Goal: Information Seeking & Learning: Learn about a topic

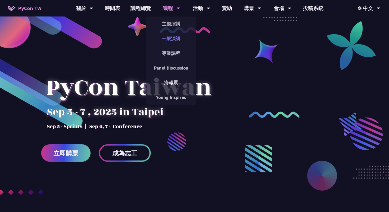
click at [176, 40] on link "一般演講" at bounding box center [170, 38] width 49 height 12
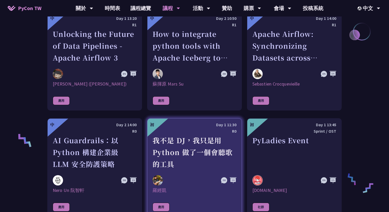
scroll to position [293, 0]
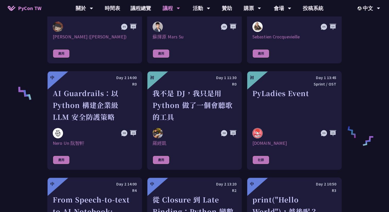
scroll to position [481, 0]
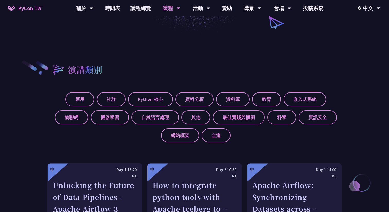
scroll to position [268, 0]
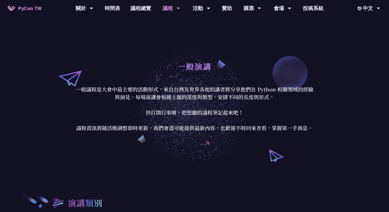
scroll to position [0, 0]
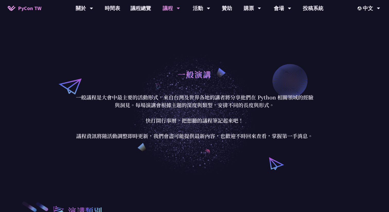
click at [250, 99] on p "一般議程是大會中最主要的活動形式，來自台灣及世界各地的講者將分享他們在 Python 相關領域的經驗與洞見。每場演講會根據主題的深度與類型，安排不同的長度與形…" at bounding box center [194, 116] width 239 height 46
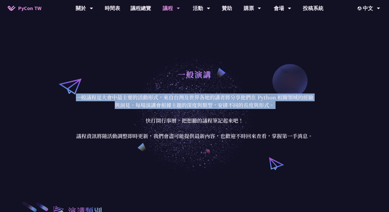
click at [250, 99] on p "一般議程是大會中最主要的活動形式，來自台灣及世界各地的講者將分享他們在 Python 相關領域的經驗與洞見。每場演講會根據主題的深度與類型，安排不同的長度與形…" at bounding box center [194, 116] width 239 height 46
click at [250, 108] on p "一般議程是大會中最主要的活動形式，來自台灣及世界各地的講者將分享他們在 Python 相關領域的經驗與洞見。每場演講會根據主題的深度與類型，安排不同的長度與形…" at bounding box center [194, 116] width 239 height 46
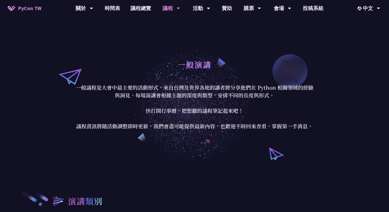
click at [250, 108] on p "一般議程是大會中最主要的活動形式，來自台灣及世界各地的講者將分享他們在 Python 相關領域的經驗與洞見。每場演講會根據主題的深度與類型，安排不同的長度與形…" at bounding box center [194, 107] width 239 height 46
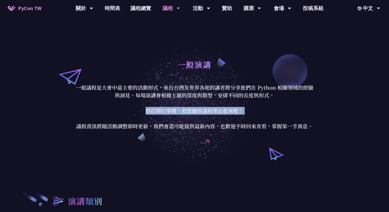
click at [250, 108] on p "一般議程是大會中最主要的活動形式，來自台灣及世界各地的講者將分享他們在 Python 相關領域的經驗與洞見。每場演講會根據主題的深度與類型，安排不同的長度與形…" at bounding box center [194, 107] width 239 height 46
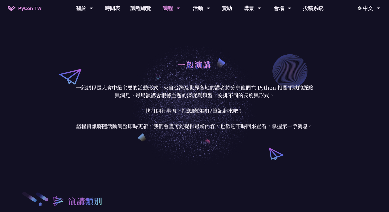
click at [252, 118] on p "一般議程是大會中最主要的活動形式，來自台灣及世界各地的講者將分享他們在 Python 相關領域的經驗與洞見。每場演講會根據主題的深度與類型，安排不同的長度與形…" at bounding box center [194, 107] width 239 height 46
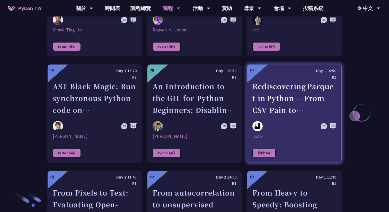
scroll to position [813, 0]
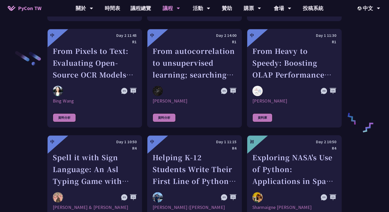
click at [362, 78] on div "演講類別 應用 社群 Python 核心 資料分析 資料庫 教育 嵌入式系統 物聯網 機器學習 自然語言處理 其他 最佳實踐與慣例 科學 資訊安全 網站框架 …" at bounding box center [194, 86] width 389 height 1449
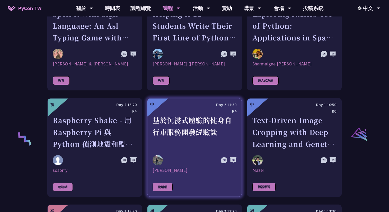
scroll to position [959, 0]
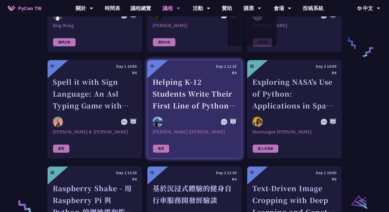
scroll to position [875, 0]
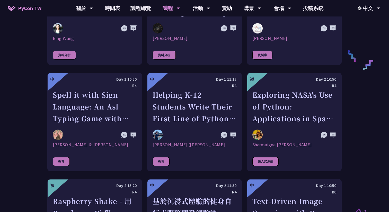
click at [244, 64] on div "中 Day 1 13:20 R1 Unlocking the Future of Data Pipelines - Apache Airflow 3 [PER…" at bounding box center [194, 66] width 294 height 1274
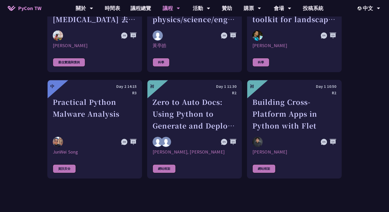
scroll to position [1461, 0]
